Goal: Task Accomplishment & Management: Use online tool/utility

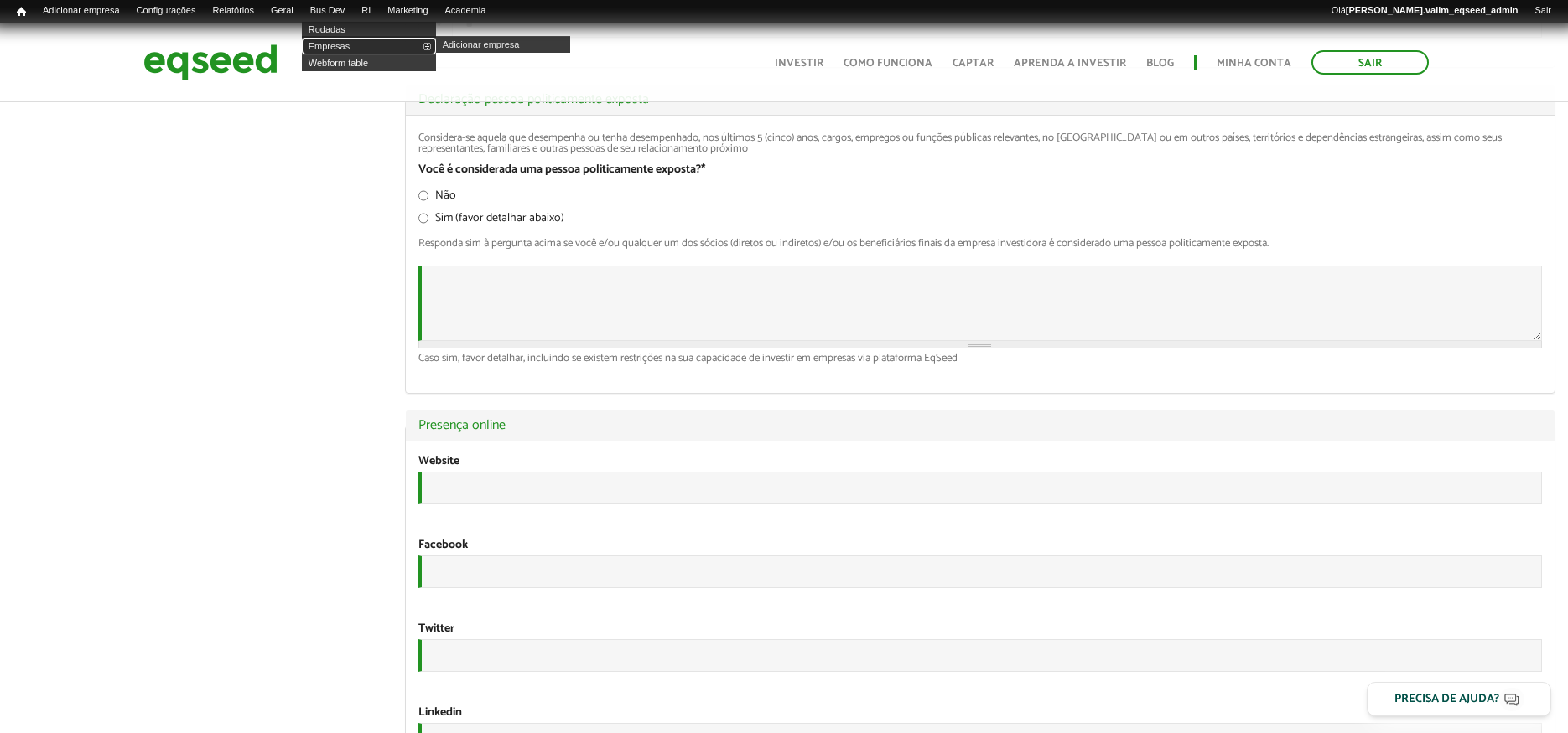
click at [341, 44] on link "Empresas" at bounding box center [369, 46] width 134 height 17
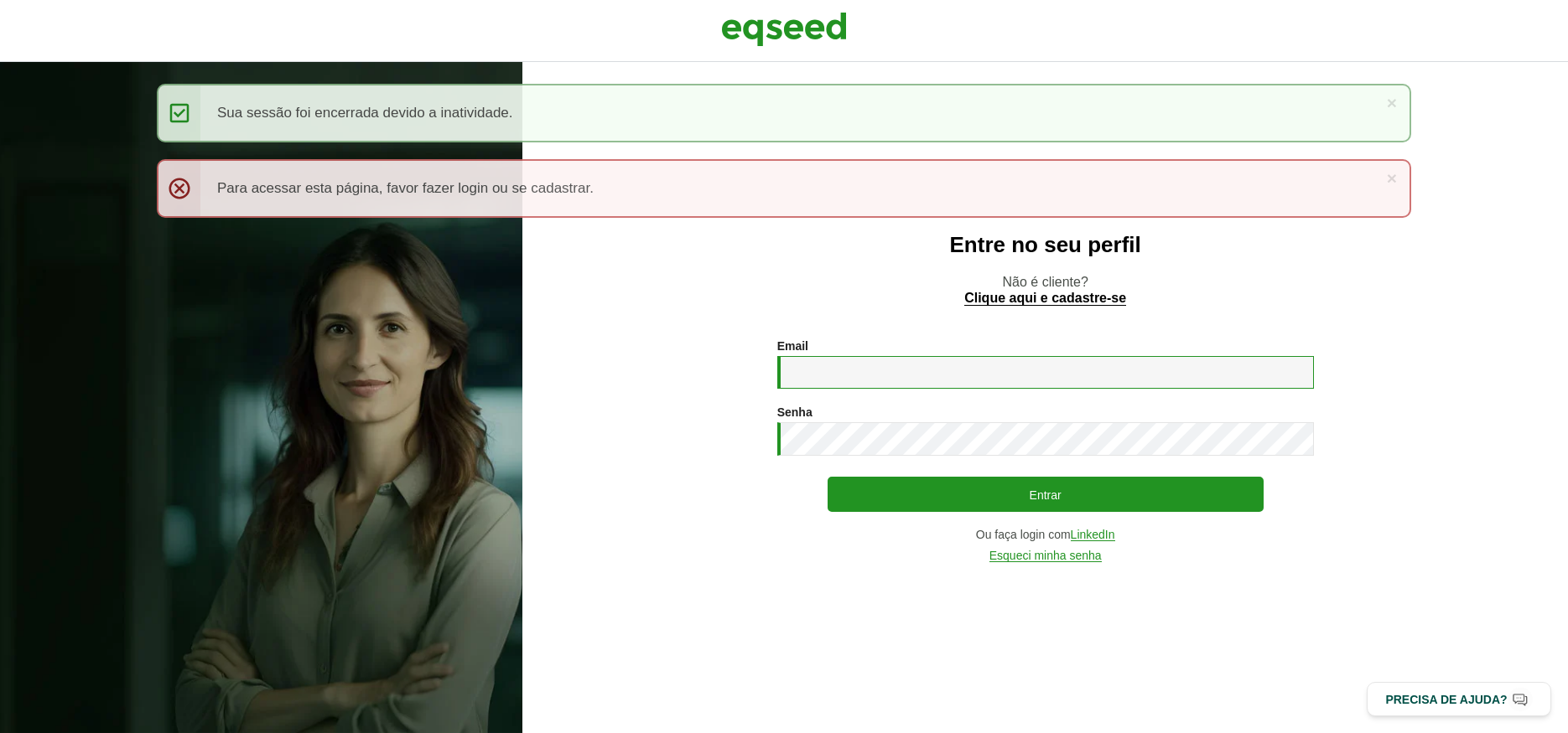
click at [981, 371] on input "Email *" at bounding box center [1046, 373] width 537 height 33
type input "**********"
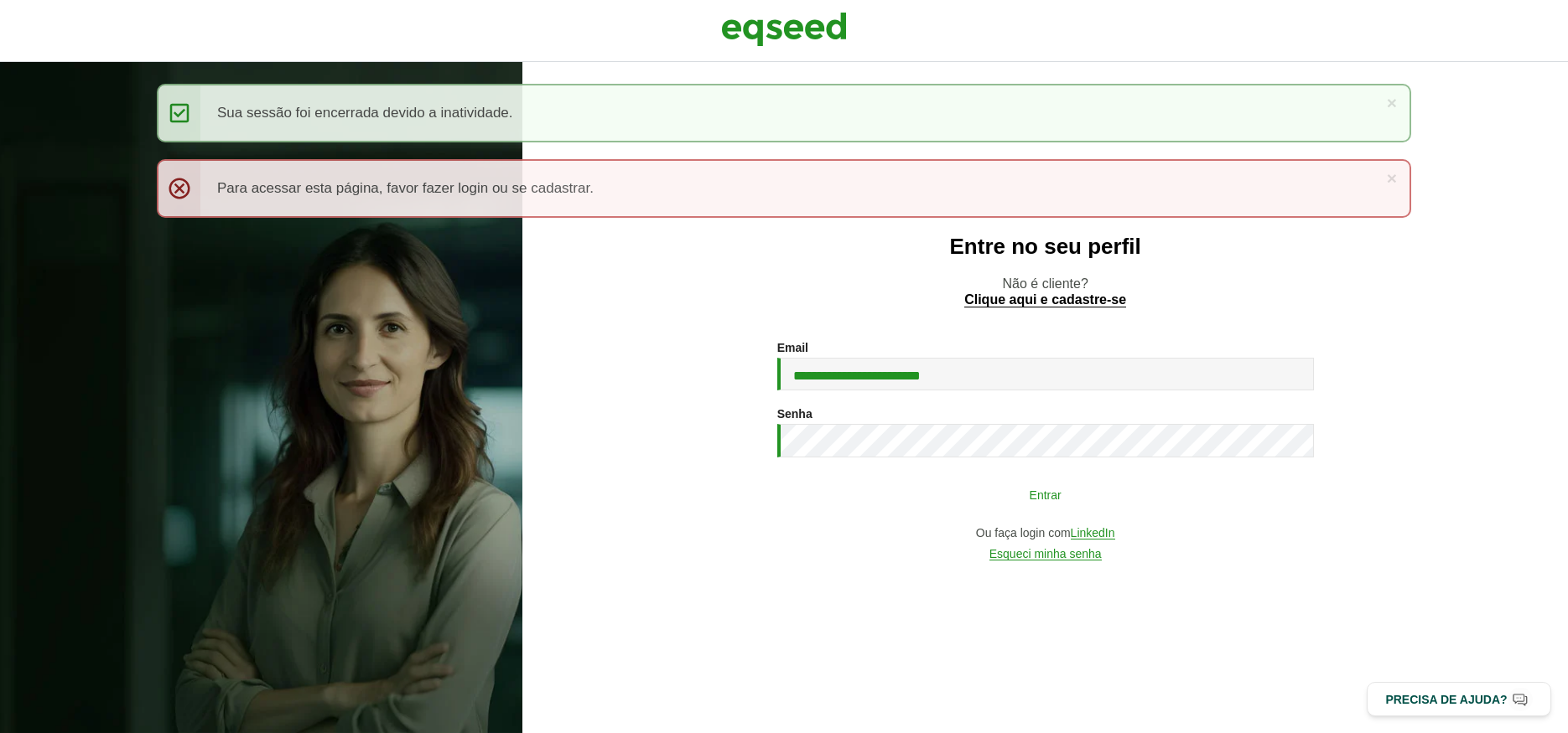
click at [902, 498] on button "Entrar" at bounding box center [1045, 494] width 436 height 32
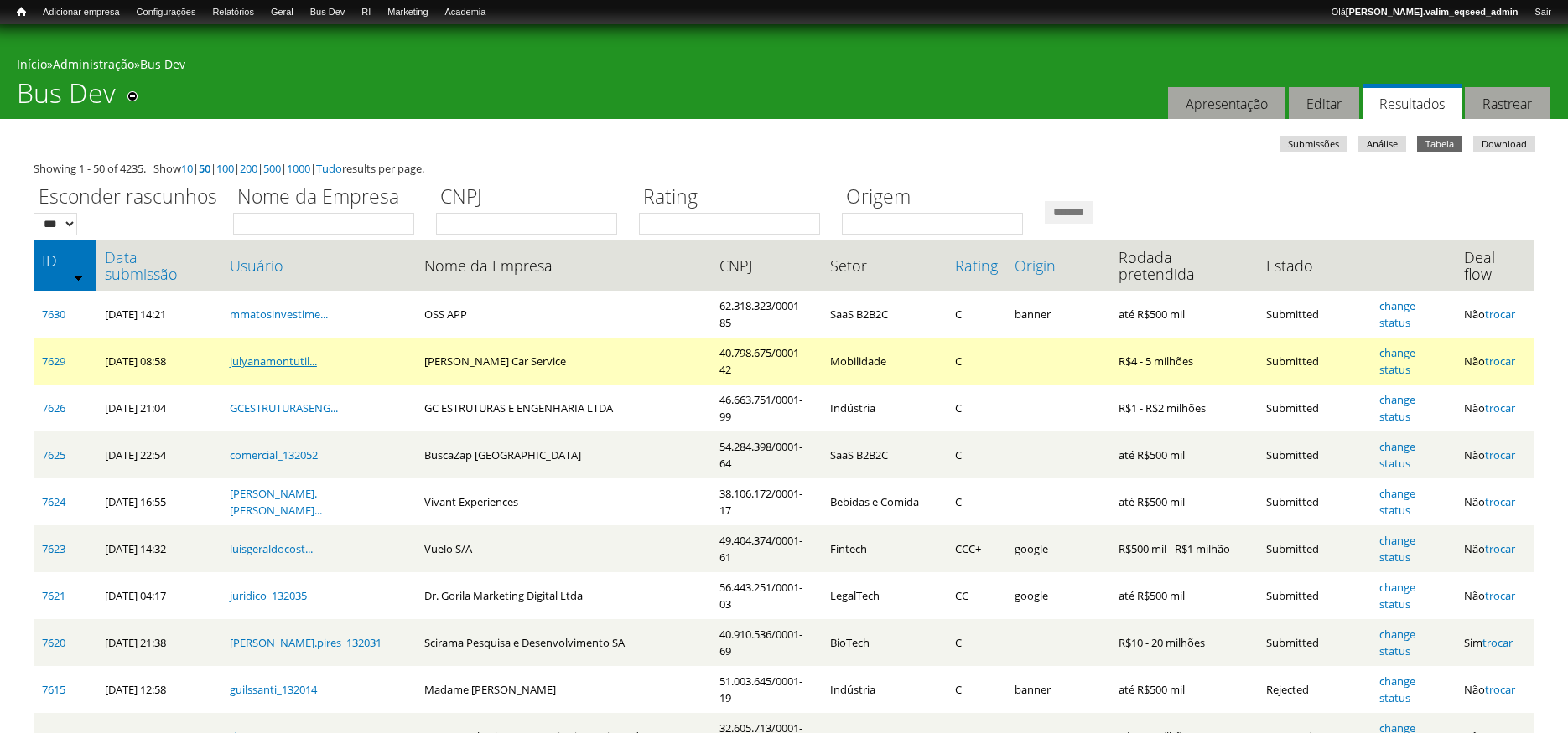
click at [267, 354] on link "julyanamontutil..." at bounding box center [273, 361] width 87 height 15
click at [51, 354] on link "7629" at bounding box center [54, 361] width 24 height 15
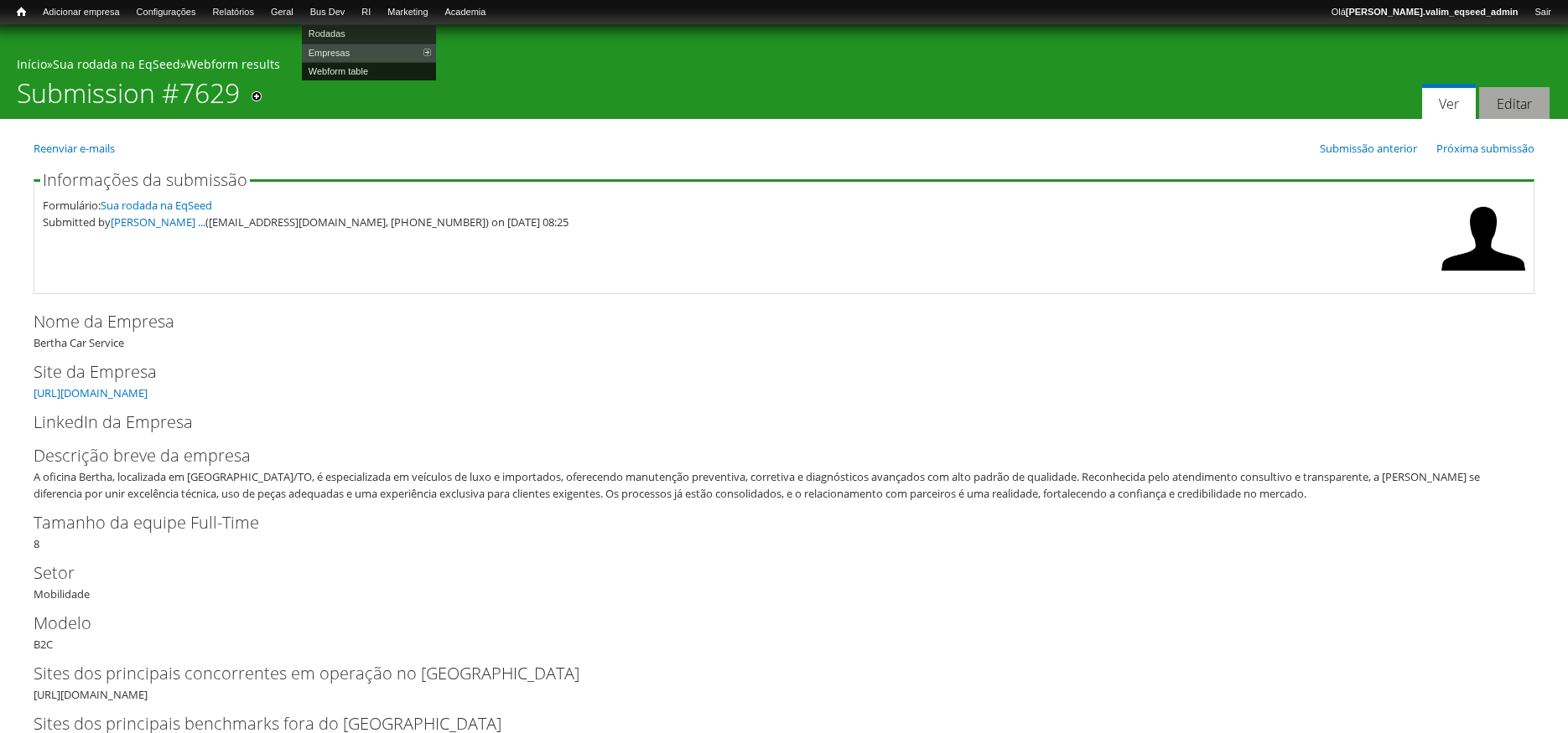
click at [358, 72] on link "Webform table" at bounding box center [369, 72] width 134 height 18
